Goal: Find specific page/section: Find specific page/section

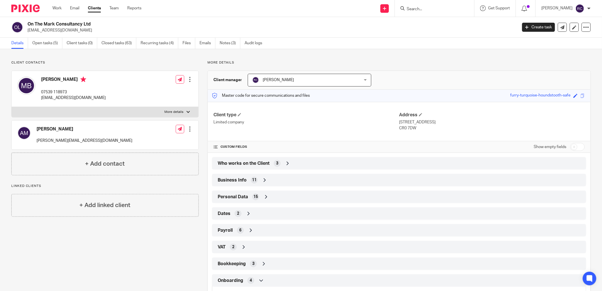
scroll to position [75, 0]
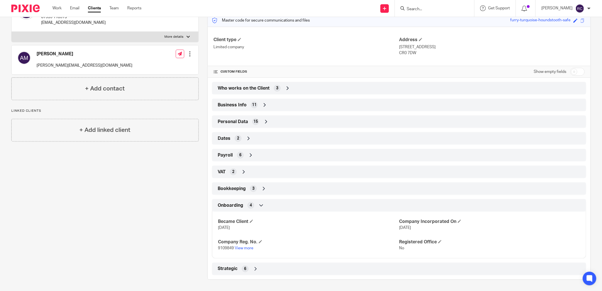
click at [234, 86] on span "Who works on the Client" at bounding box center [244, 88] width 52 height 6
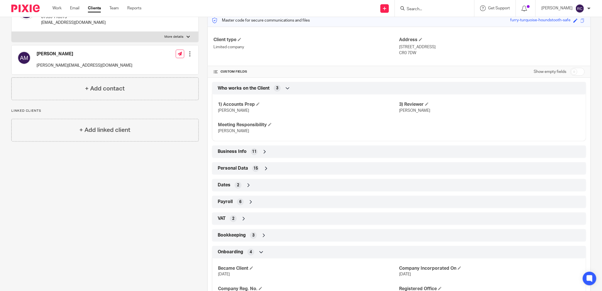
click at [428, 7] on input "Search" at bounding box center [431, 9] width 51 height 5
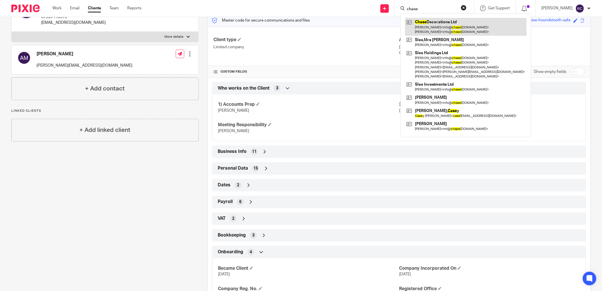
type input "chase"
click at [443, 32] on link at bounding box center [466, 27] width 122 height 18
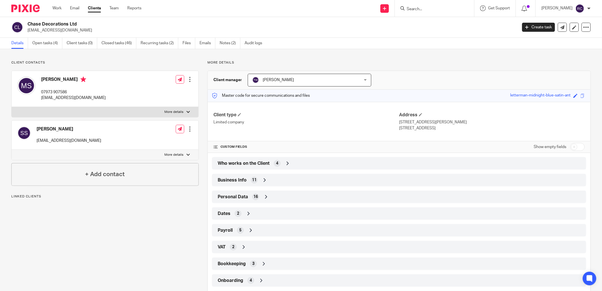
click at [235, 177] on div "Business Info 11" at bounding box center [399, 180] width 366 height 10
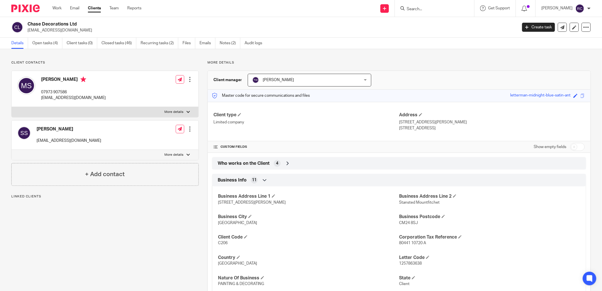
click at [244, 164] on span "Who works on the Client" at bounding box center [244, 163] width 52 height 6
